Goal: Answer question/provide support

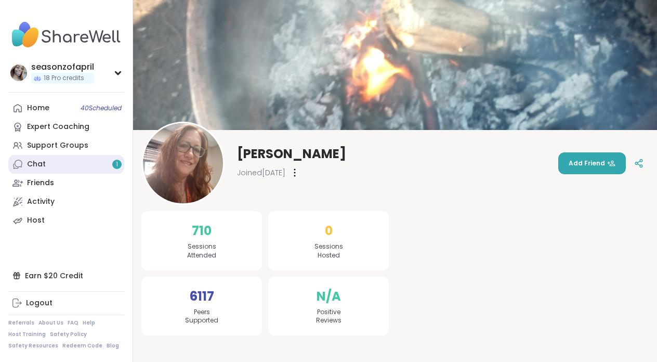
drag, startPoint x: 0, startPoint y: 0, endPoint x: 103, endPoint y: 170, distance: 198.8
click at [103, 170] on link "Chat 1" at bounding box center [66, 164] width 116 height 19
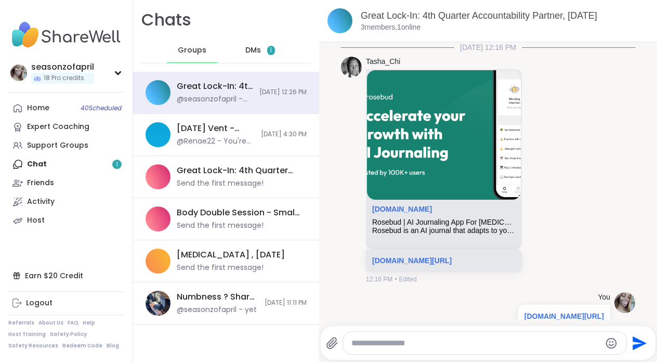
scroll to position [100, 0]
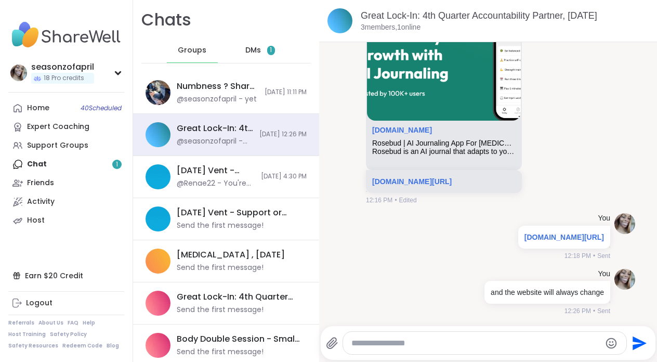
click at [284, 41] on div "DMs 1" at bounding box center [260, 50] width 51 height 25
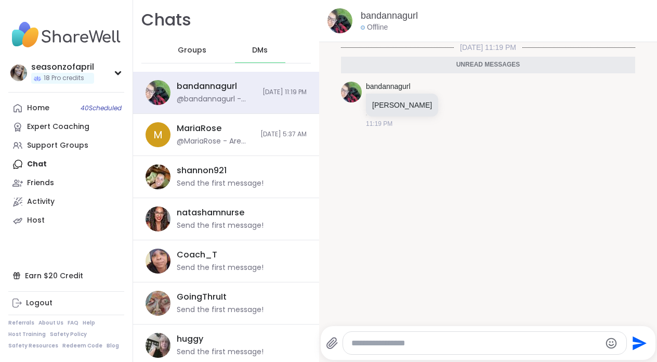
click at [449, 350] on div at bounding box center [484, 343] width 283 height 22
click at [449, 347] on textarea "Type your message" at bounding box center [476, 343] width 249 height 10
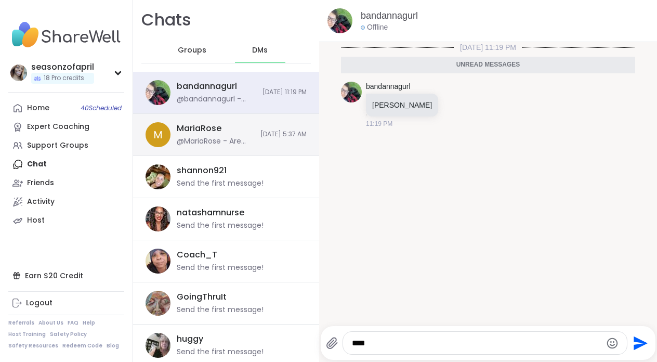
type textarea "****"
click at [221, 139] on div "@MariaRose - Are you having a hard time logging in?" at bounding box center [215, 141] width 77 height 10
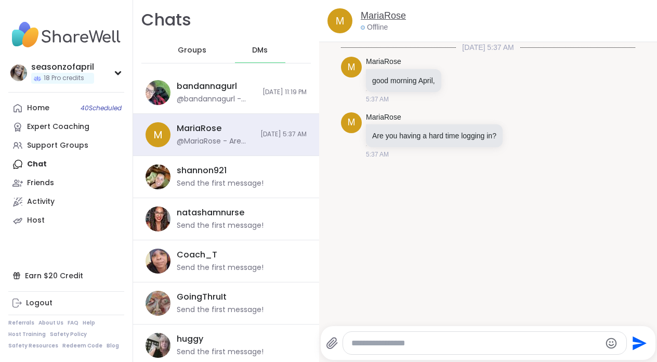
click at [386, 20] on link "MariaRose" at bounding box center [383, 15] width 45 height 13
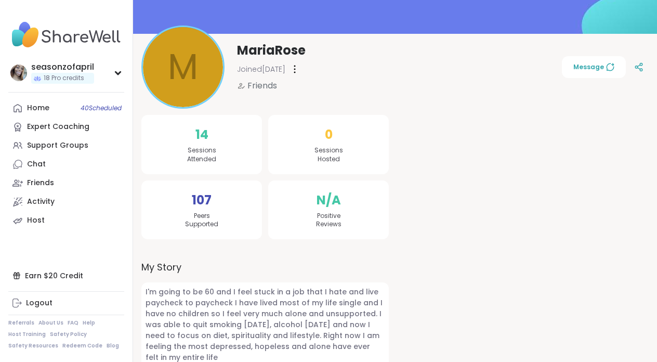
scroll to position [112, 0]
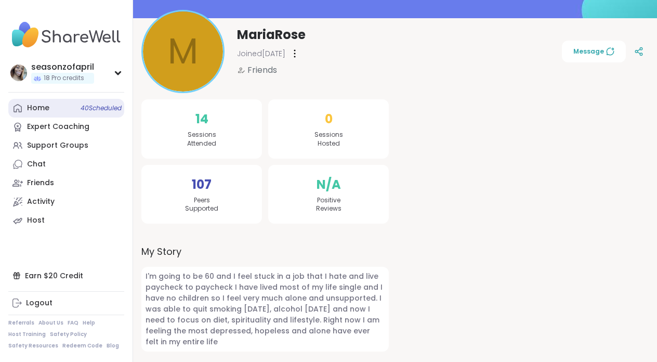
click at [55, 104] on link "Home 40 Scheduled" at bounding box center [66, 108] width 116 height 19
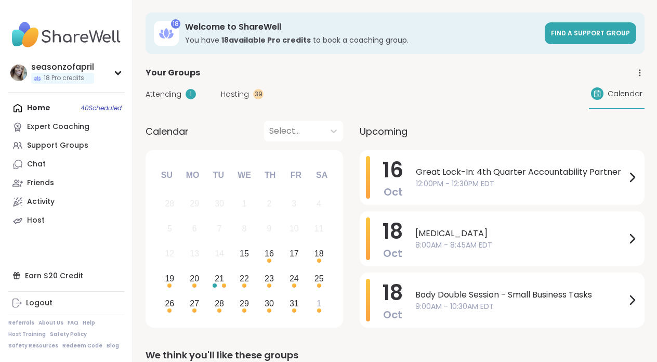
click at [55, 104] on div "Home 40 Scheduled Expert Coaching Support Groups Chat Friends Activity Host" at bounding box center [66, 164] width 116 height 131
